Goal: Task Accomplishment & Management: Manage account settings

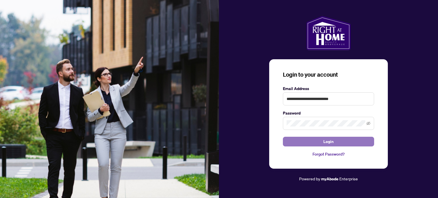
click at [329, 140] on span "Login" at bounding box center [329, 141] width 10 height 9
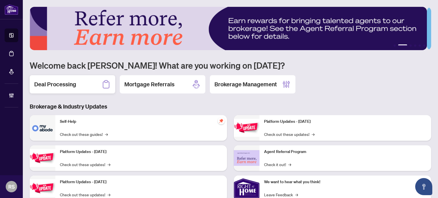
click at [82, 87] on div "Deal Processing" at bounding box center [73, 84] width 86 height 18
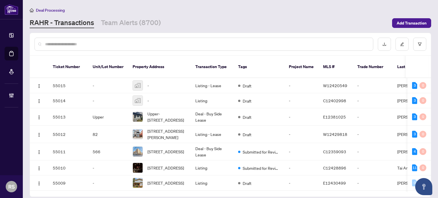
click at [112, 45] on input "text" at bounding box center [207, 44] width 324 height 6
click at [130, 20] on link "Team Alerts (8700)" at bounding box center [131, 23] width 60 height 10
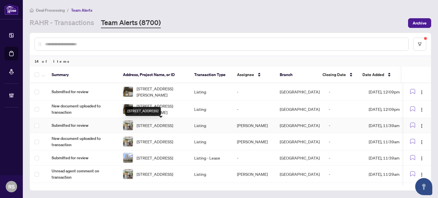
click at [153, 126] on span "[STREET_ADDRESS]" at bounding box center [155, 125] width 37 height 6
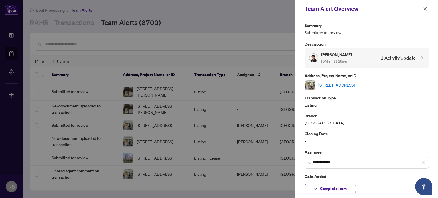
click at [355, 85] on link "[STREET_ADDRESS]" at bounding box center [337, 85] width 37 height 6
click at [426, 9] on icon "close" at bounding box center [426, 9] width 4 height 4
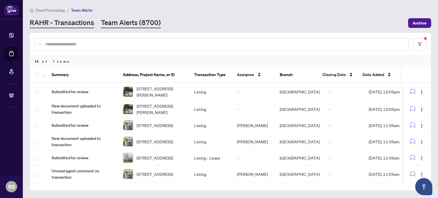
click at [80, 23] on link "RAHR - Transactions" at bounding box center [62, 23] width 65 height 10
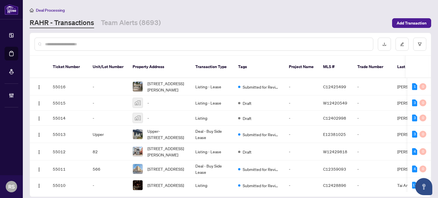
click at [66, 44] on input "text" at bounding box center [207, 44] width 324 height 6
click at [45, 11] on span "Deal Processing" at bounding box center [50, 10] width 29 height 5
click at [46, 9] on span "Deal Processing" at bounding box center [50, 10] width 29 height 5
click at [65, 21] on link "RAHR - Transactions" at bounding box center [62, 23] width 65 height 10
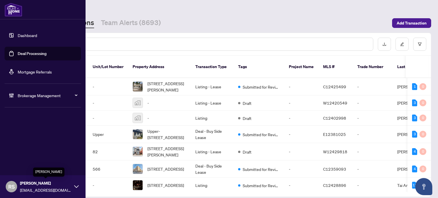
click at [30, 186] on span "[PERSON_NAME]" at bounding box center [45, 183] width 51 height 6
click at [25, 164] on span "Logout" at bounding box center [23, 164] width 13 height 9
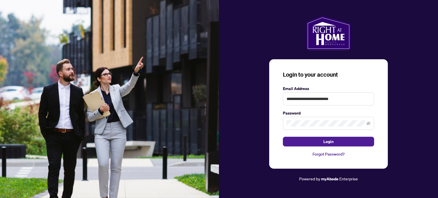
click at [421, 108] on div "**********" at bounding box center [328, 99] width 219 height 166
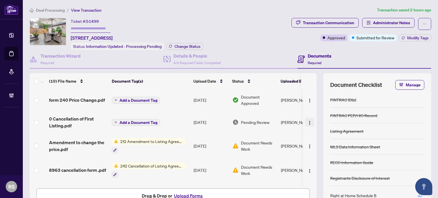
click at [308, 122] on img "button" at bounding box center [310, 123] width 5 height 5
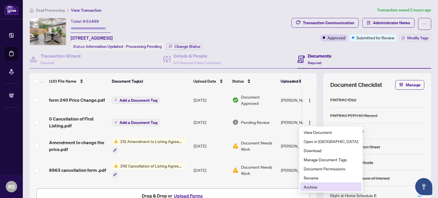
click at [314, 187] on span "Archive" at bounding box center [331, 187] width 55 height 6
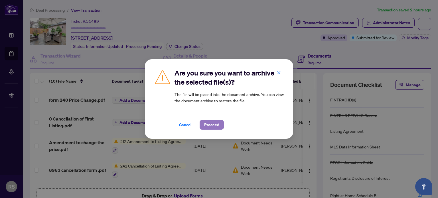
click at [212, 126] on span "Proceed" at bounding box center [211, 124] width 15 height 9
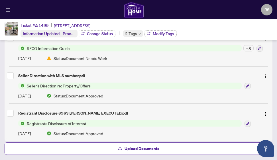
scroll to position [325, 0]
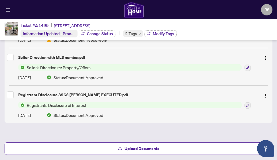
click at [253, 31] on div "Ticket #: 51499 [STREET_ADDRESS] Information Updated - Processing Pending Chang…" at bounding box center [138, 29] width 277 height 21
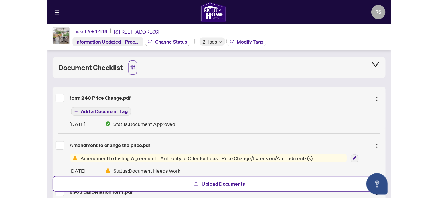
scroll to position [0, 0]
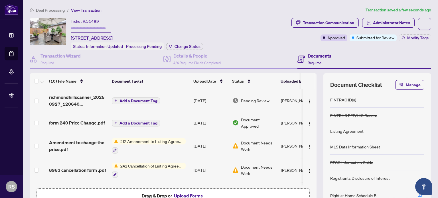
click at [276, 44] on div "Ticket #: 51499 [STREET_ADDRESS] Status: Information Updated - Processing Pendi…" at bounding box center [160, 34] width 260 height 32
click at [122, 99] on span "Add a Document Tag" at bounding box center [139, 101] width 38 height 4
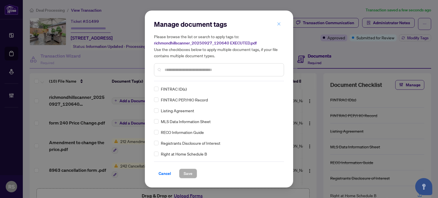
click at [280, 25] on icon "close" at bounding box center [279, 24] width 4 height 4
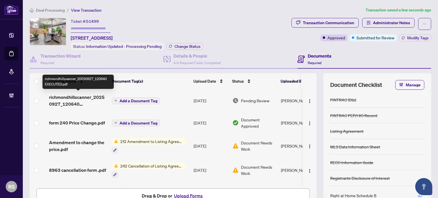
click at [70, 96] on span "richmondhillscanner_20250927_120640 EXECUTED.pdf" at bounding box center [78, 101] width 58 height 14
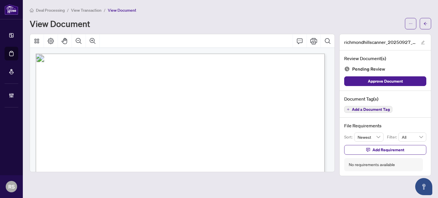
click at [82, 10] on span "View Transaction" at bounding box center [86, 10] width 31 height 5
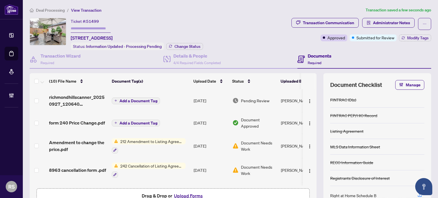
click at [132, 99] on span "Add a Document Tag" at bounding box center [139, 101] width 38 height 4
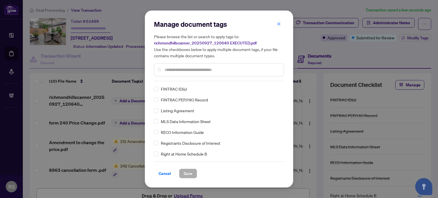
click at [175, 71] on input "text" at bounding box center [222, 70] width 115 height 6
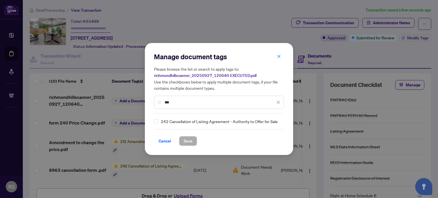
type input "***"
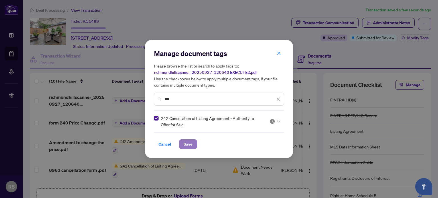
click at [188, 144] on span "Save" at bounding box center [188, 144] width 9 height 9
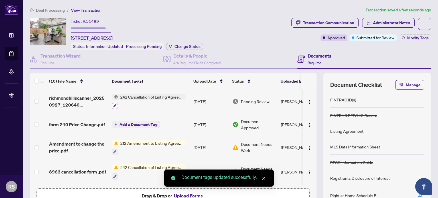
click at [116, 104] on icon "button" at bounding box center [115, 105] width 3 height 3
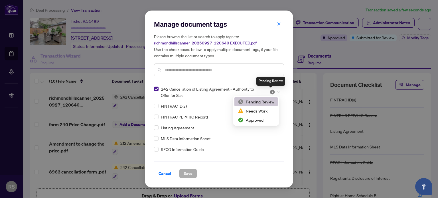
click at [273, 93] on img at bounding box center [273, 92] width 6 height 6
click at [255, 120] on div "Approved" at bounding box center [256, 120] width 37 height 6
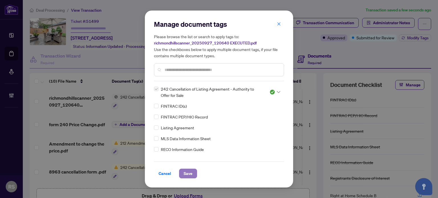
click at [190, 173] on span "Save" at bounding box center [188, 173] width 9 height 9
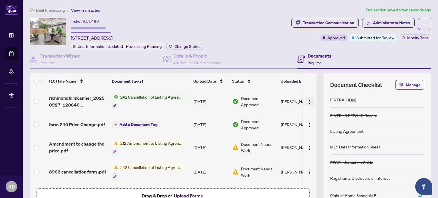
click at [308, 100] on img "button" at bounding box center [310, 102] width 5 height 5
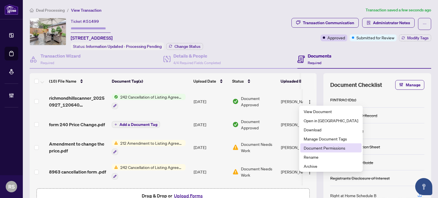
click at [316, 148] on span "Document Permissions" at bounding box center [331, 148] width 55 height 6
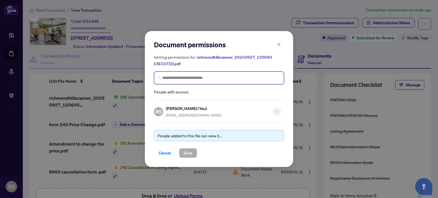
click at [180, 78] on input "search" at bounding box center [221, 78] width 118 height 6
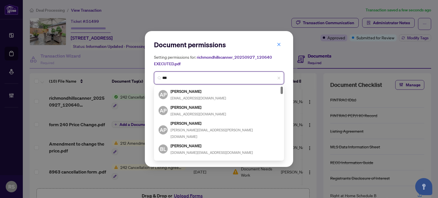
type input "****"
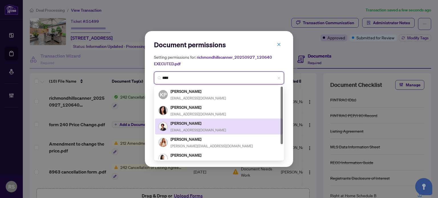
click at [184, 124] on h5 "[PERSON_NAME]" at bounding box center [199, 123] width 56 height 7
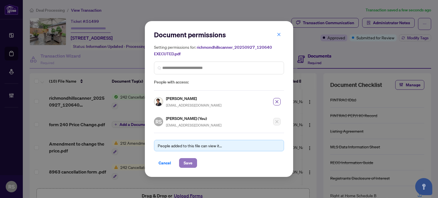
click at [187, 162] on span "Save" at bounding box center [188, 163] width 9 height 9
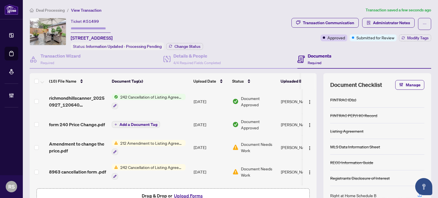
click at [50, 11] on span "Deal Processing" at bounding box center [50, 10] width 29 height 5
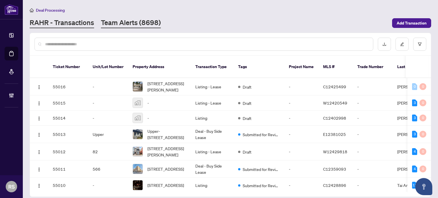
click at [128, 21] on link "Team Alerts (8698)" at bounding box center [131, 23] width 60 height 10
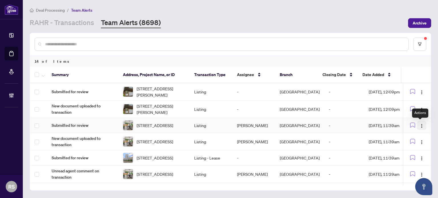
click at [420, 126] on img "button" at bounding box center [422, 126] width 5 height 5
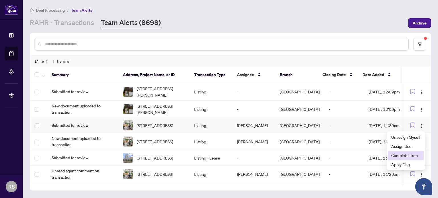
click at [402, 155] on span "Complete Item" at bounding box center [406, 155] width 29 height 6
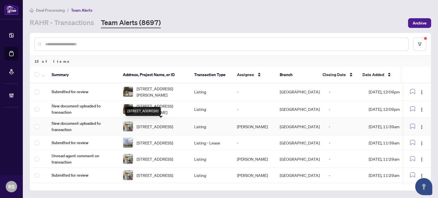
click at [148, 124] on span "[STREET_ADDRESS]" at bounding box center [155, 127] width 37 height 6
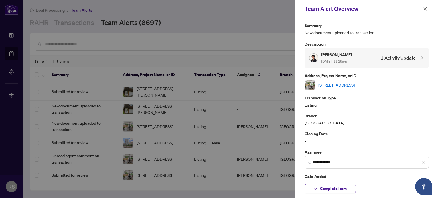
click at [355, 85] on link "[STREET_ADDRESS]" at bounding box center [337, 85] width 37 height 6
click at [427, 8] on icon "close" at bounding box center [425, 8] width 3 height 3
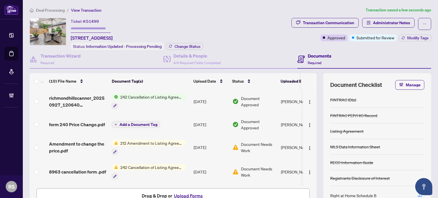
click at [55, 8] on span "Deal Processing" at bounding box center [50, 10] width 29 height 5
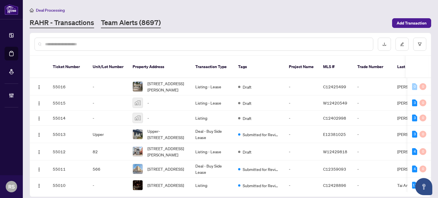
click at [124, 23] on link "Team Alerts (8697)" at bounding box center [131, 23] width 60 height 10
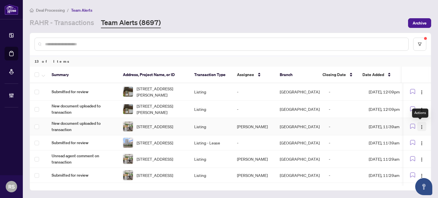
click at [420, 128] on img "button" at bounding box center [422, 127] width 5 height 5
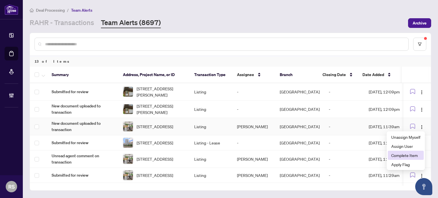
click at [400, 155] on span "Complete Item" at bounding box center [406, 155] width 29 height 6
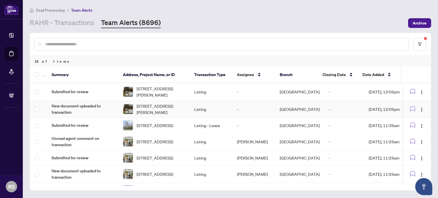
scroll to position [29, 0]
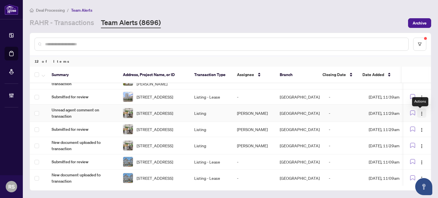
click at [420, 116] on img "button" at bounding box center [422, 114] width 5 height 5
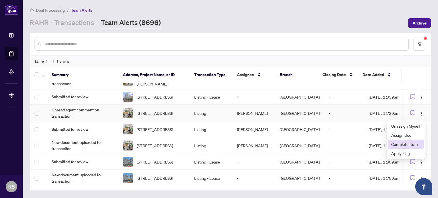
click at [404, 145] on span "Complete Item" at bounding box center [406, 144] width 29 height 6
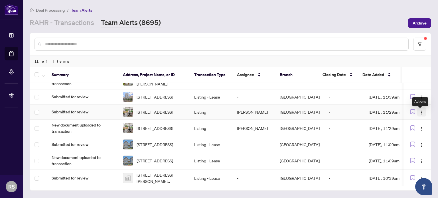
click at [420, 115] on img "button" at bounding box center [422, 112] width 5 height 5
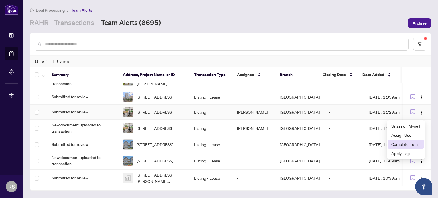
click at [402, 144] on span "Complete Item" at bounding box center [406, 144] width 29 height 6
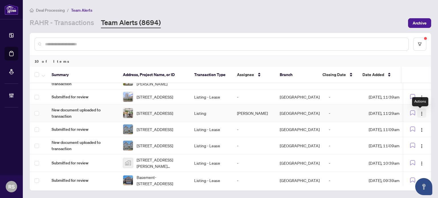
click at [420, 115] on img "button" at bounding box center [422, 114] width 5 height 5
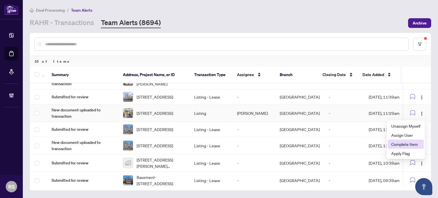
click at [408, 145] on span "Complete Item" at bounding box center [406, 144] width 29 height 6
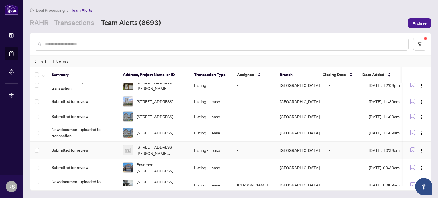
scroll to position [0, 0]
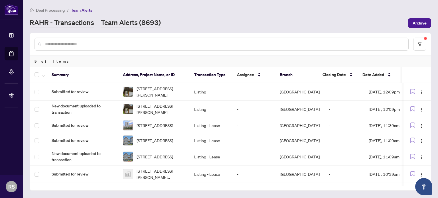
click at [62, 23] on link "RAHR - Transactions" at bounding box center [62, 23] width 65 height 10
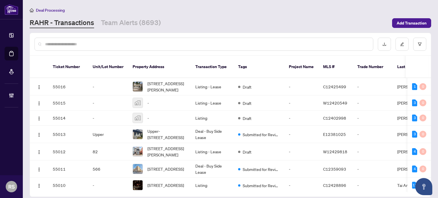
click at [58, 44] on input "text" at bounding box center [207, 44] width 324 height 6
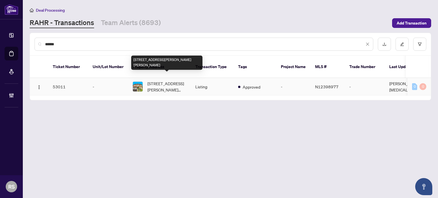
type input "******"
click at [156, 81] on span "8 Lockridge Ave, Markham, Ontario L3R 7S5, Canada" at bounding box center [167, 86] width 39 height 13
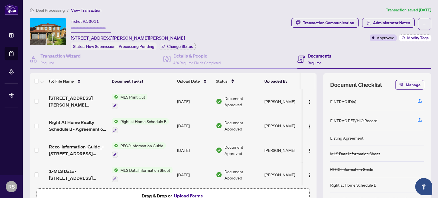
click at [415, 39] on span "Modify Tags" at bounding box center [418, 38] width 21 height 4
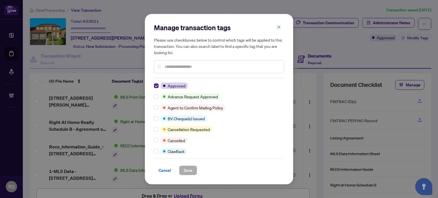
click at [176, 67] on input "text" at bounding box center [222, 67] width 115 height 6
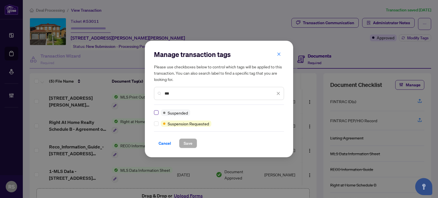
type input "***"
click at [186, 144] on span "Save" at bounding box center [188, 143] width 9 height 9
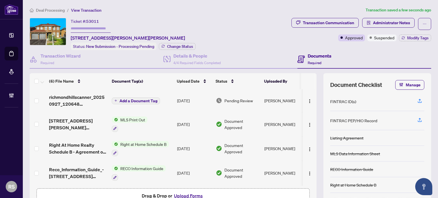
click at [128, 99] on span "Add a Document Tag" at bounding box center [139, 101] width 38 height 4
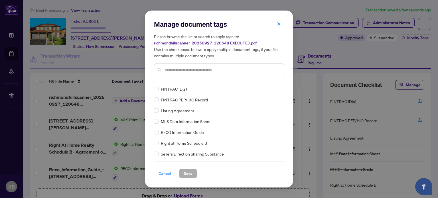
click at [163, 175] on span "Cancel" at bounding box center [165, 173] width 13 height 9
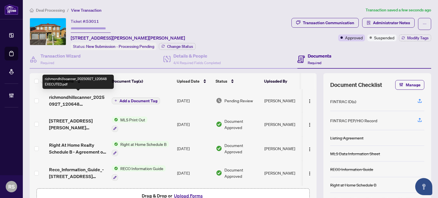
click at [67, 99] on span "richmondhillscanner_20250927_120648 EXECUTED.pdf" at bounding box center [78, 101] width 58 height 14
